Goal: Check status: Check status

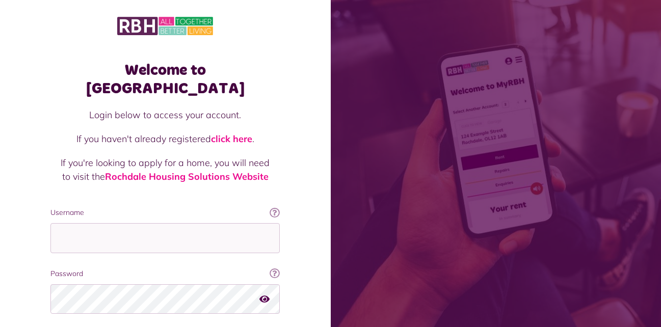
drag, startPoint x: 142, startPoint y: 158, endPoint x: 76, endPoint y: 154, distance: 66.3
click at [142, 223] on input "Username" at bounding box center [164, 238] width 229 height 30
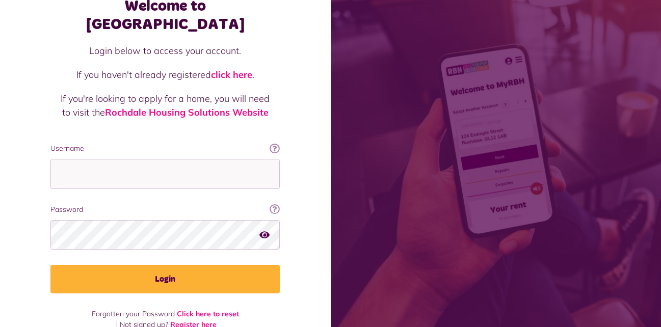
click at [112, 159] on input "Username" at bounding box center [164, 174] width 229 height 30
type input "**********"
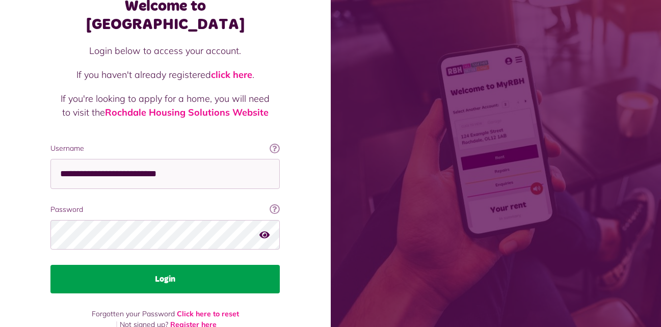
click at [129, 265] on button "Login" at bounding box center [164, 279] width 229 height 29
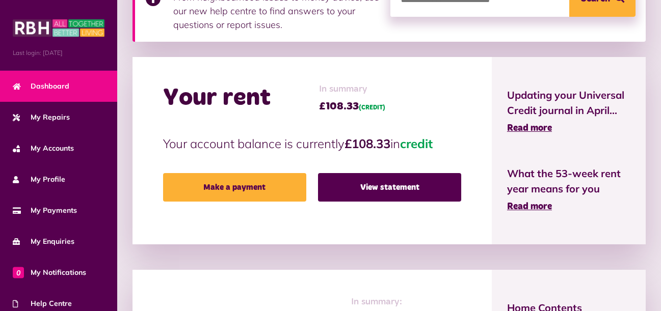
scroll to position [204, 0]
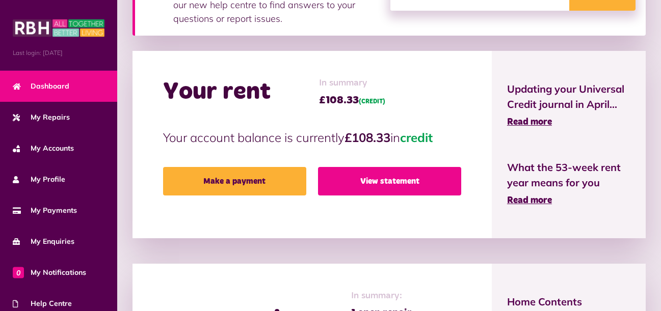
click at [391, 180] on link "View statement" at bounding box center [389, 181] width 143 height 29
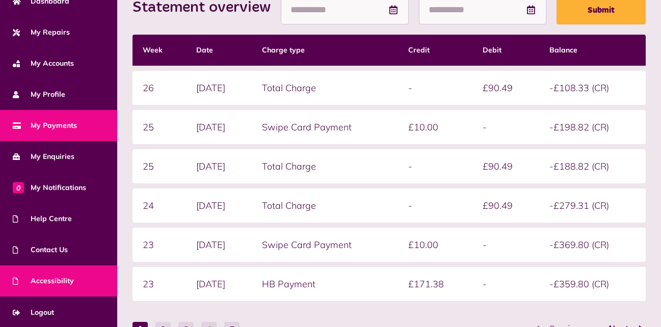
scroll to position [268, 0]
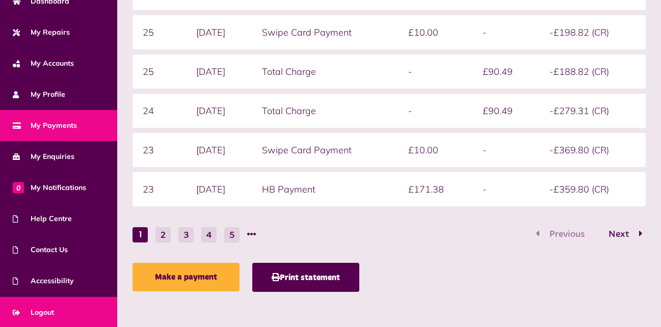
click at [27, 308] on span "Logout" at bounding box center [33, 312] width 41 height 11
